Goal: Find contact information: Find contact information

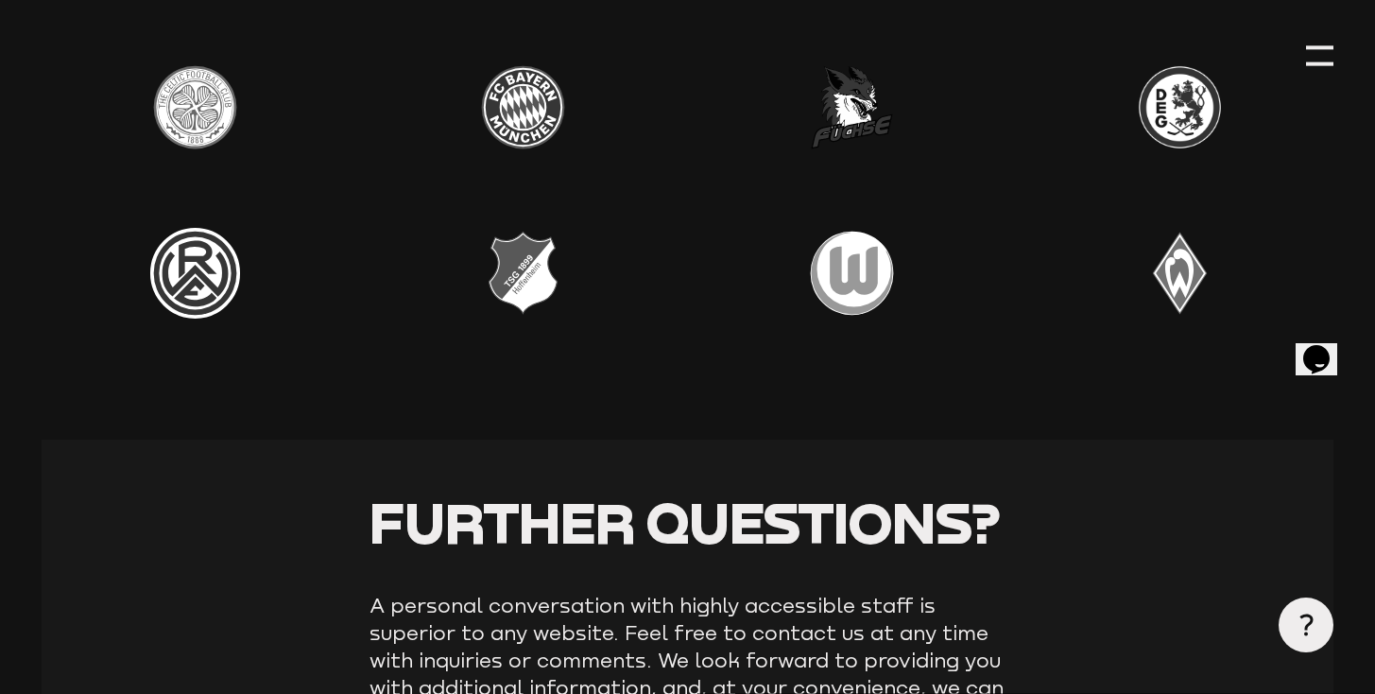
scroll to position [7161, 0]
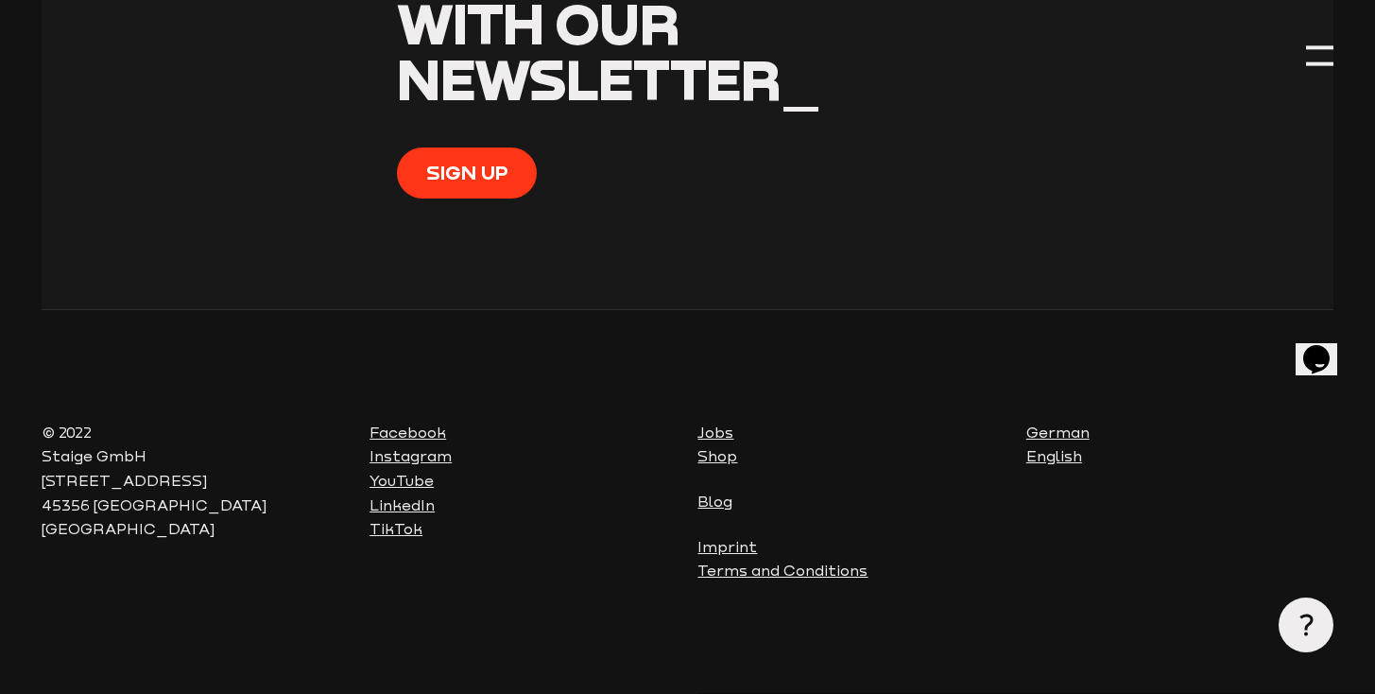
click at [717, 434] on link "Jobs" at bounding box center [716, 431] width 36 height 17
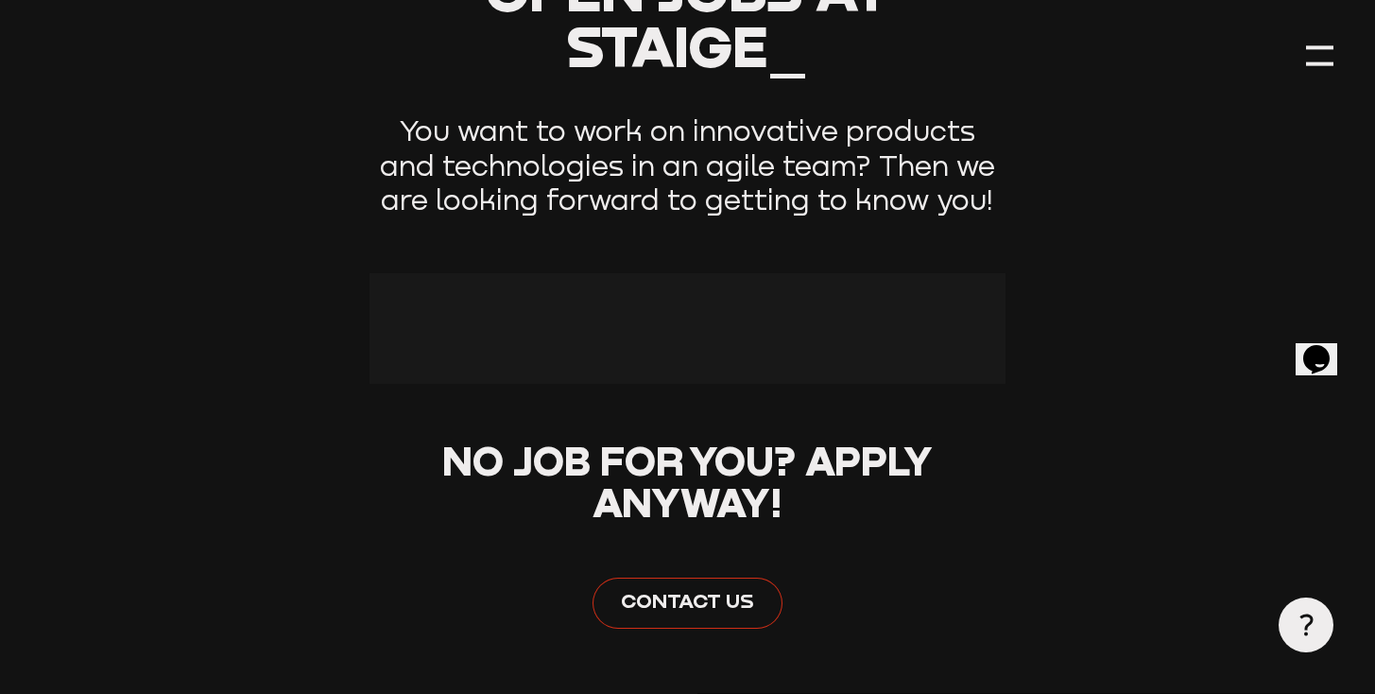
scroll to position [560, 0]
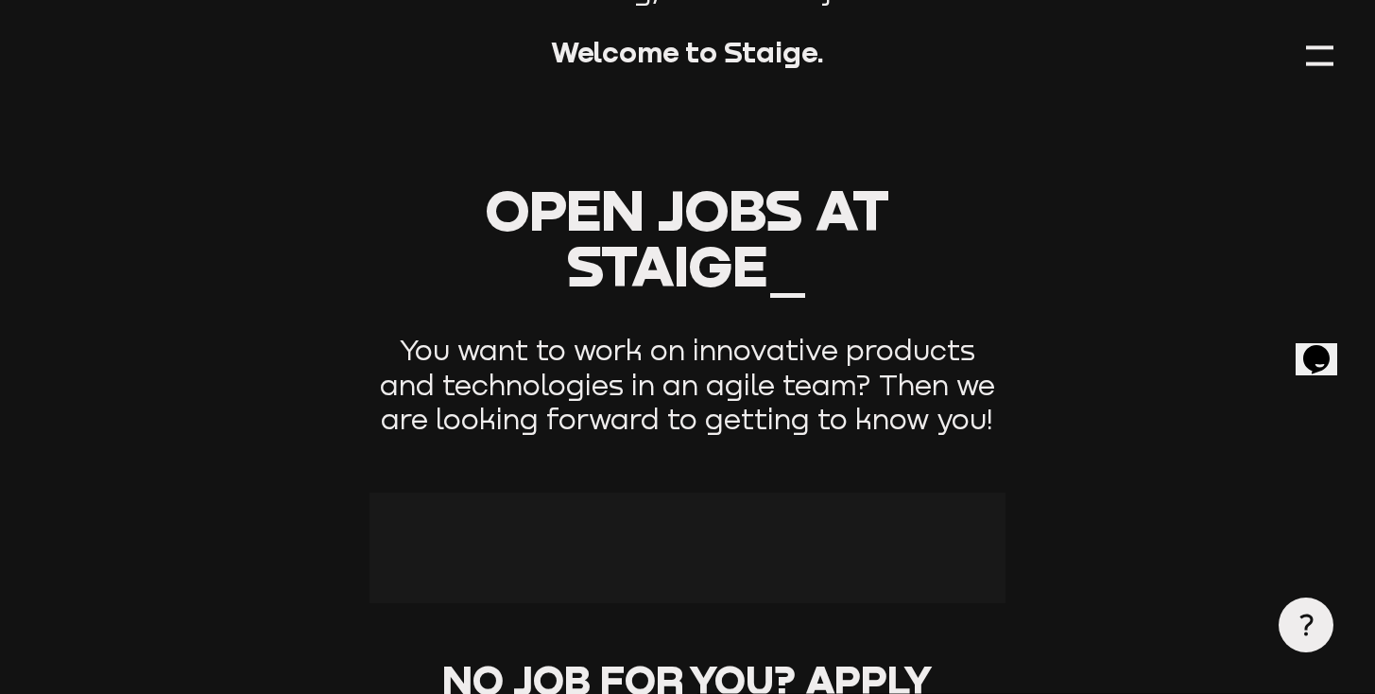
click at [719, 384] on p "You want to work on innovative products and technologies in an agile team? Then…" at bounding box center [688, 386] width 636 height 104
click at [717, 531] on div at bounding box center [688, 547] width 636 height 111
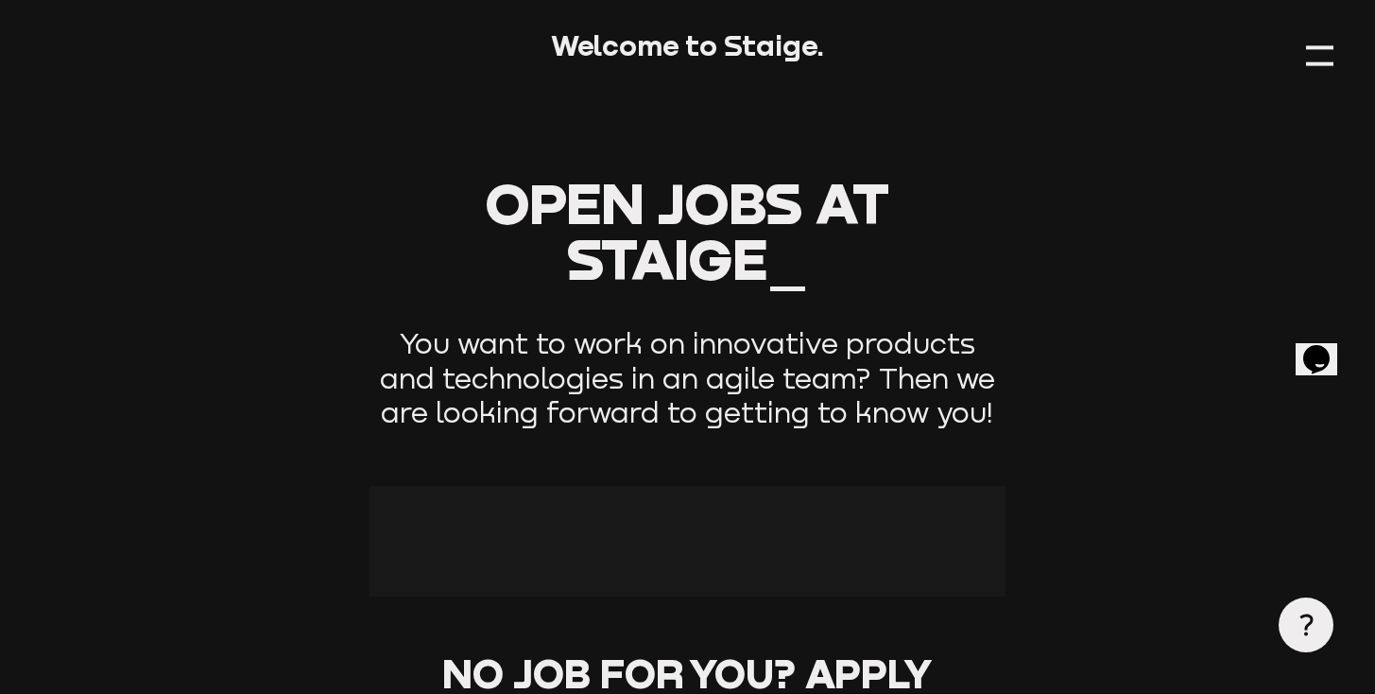
scroll to position [892, 0]
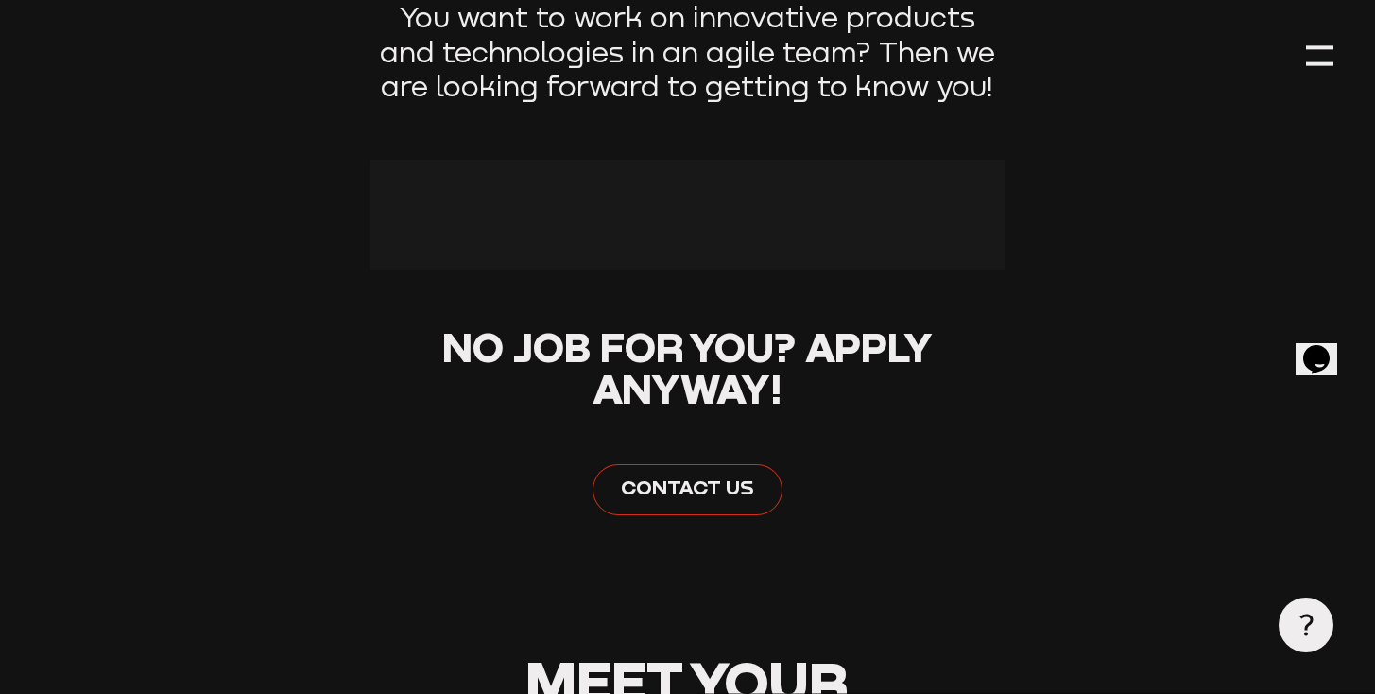
click at [716, 509] on link "Contact us" at bounding box center [688, 489] width 191 height 50
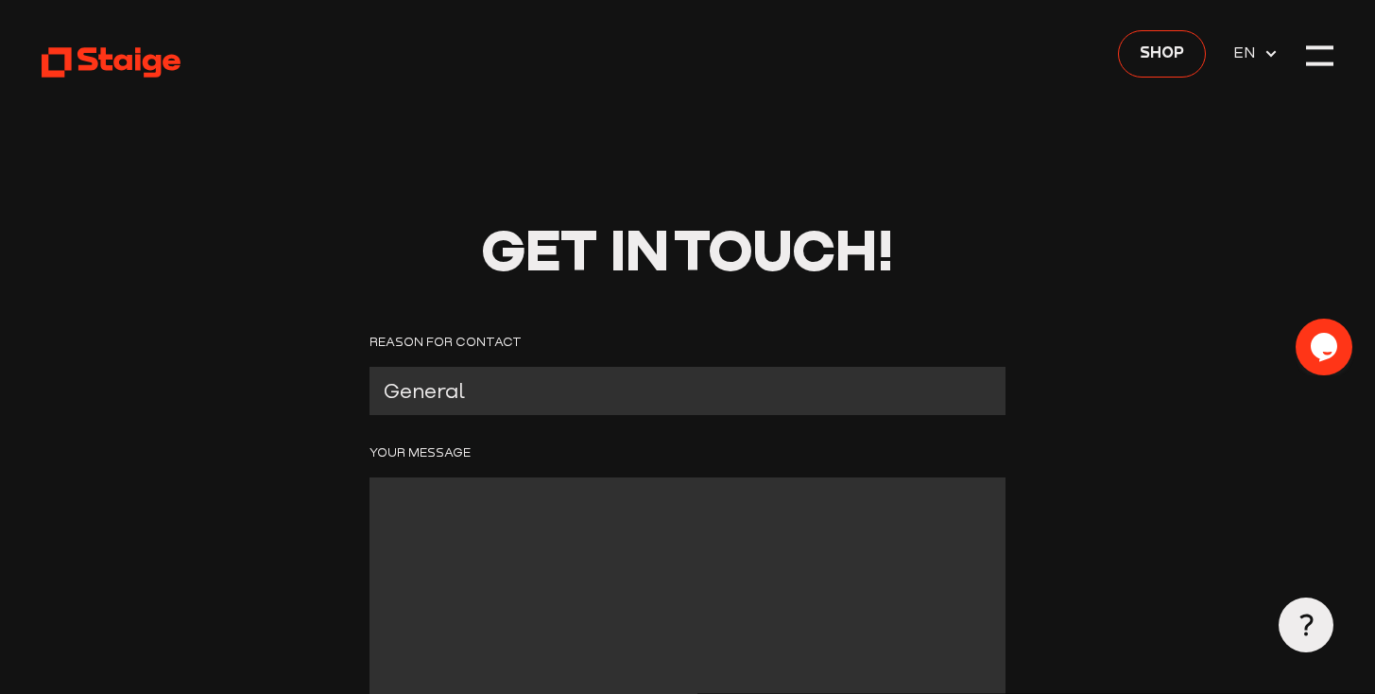
click at [126, 70] on icon at bounding box center [112, 62] width 141 height 35
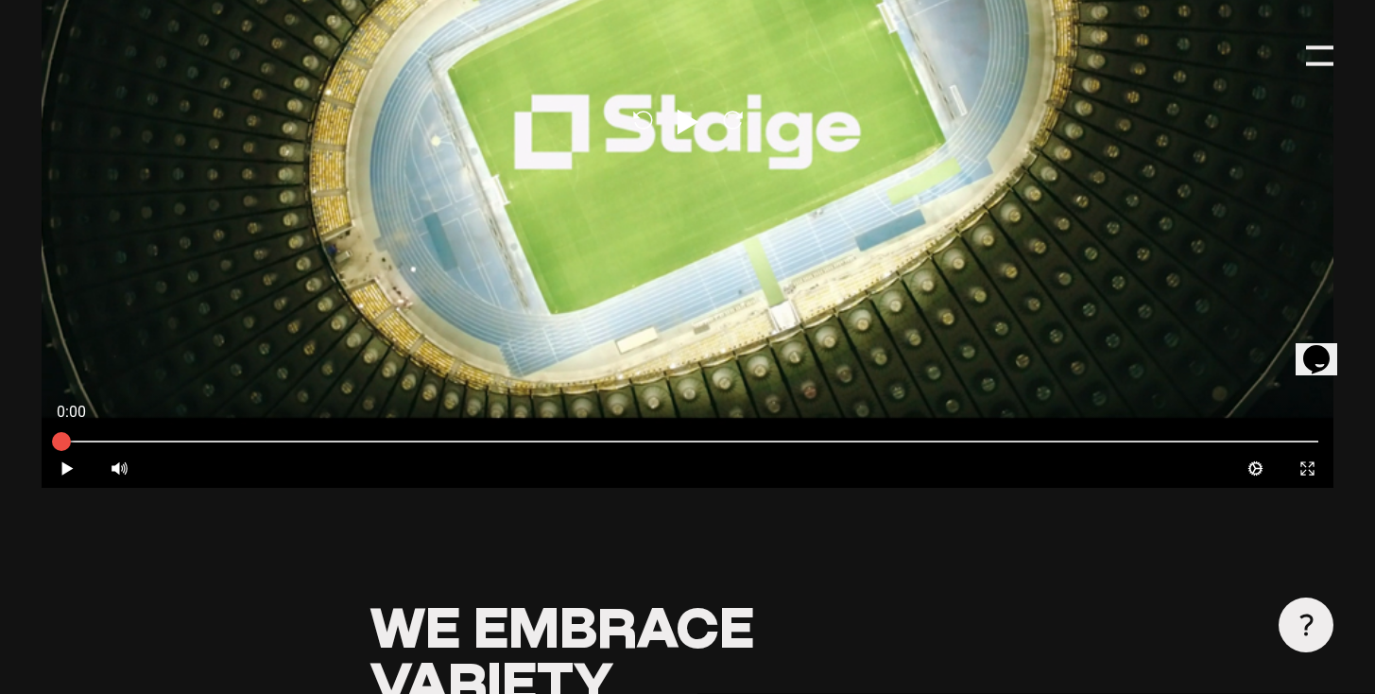
scroll to position [1522, 0]
